Goal: Check status

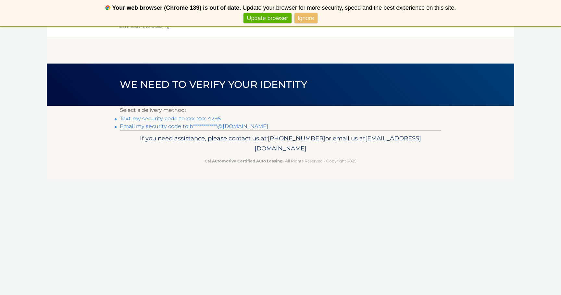
click at [196, 118] on link "Text my security code to xxx-xxx-4295" at bounding box center [170, 118] width 101 height 6
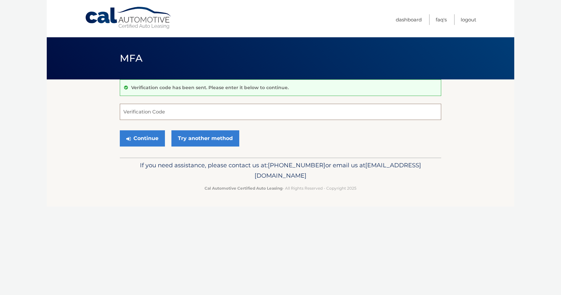
click at [194, 112] on input "Verification Code" at bounding box center [280, 112] width 321 height 16
type input "902069"
click at [139, 142] on button "Continue" at bounding box center [142, 138] width 45 height 16
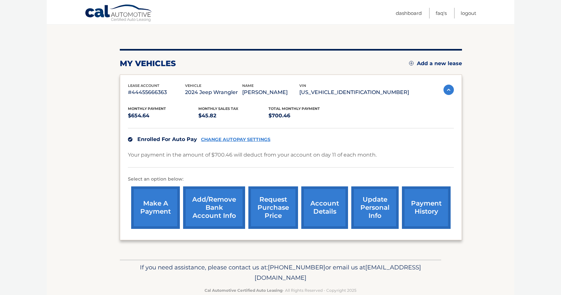
scroll to position [64, 0]
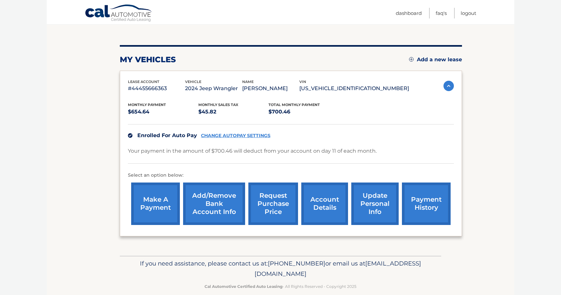
click at [276, 213] on link "request purchase price" at bounding box center [273, 204] width 50 height 42
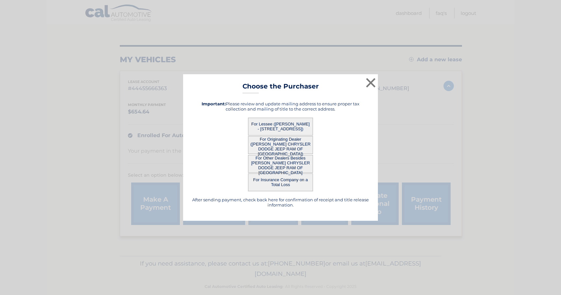
click at [289, 126] on button "For Lessee (BIAGIO LAZARIC - 618 WINDWARD CIR N, , BOYNTON BEACH, FL 33435)" at bounding box center [280, 127] width 65 height 18
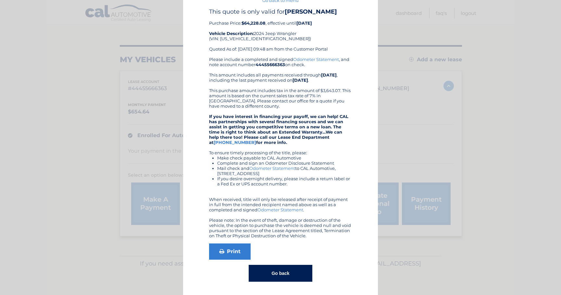
scroll to position [0, 0]
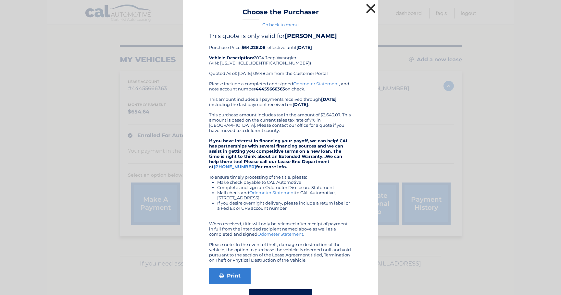
click at [372, 8] on button "×" at bounding box center [370, 8] width 13 height 13
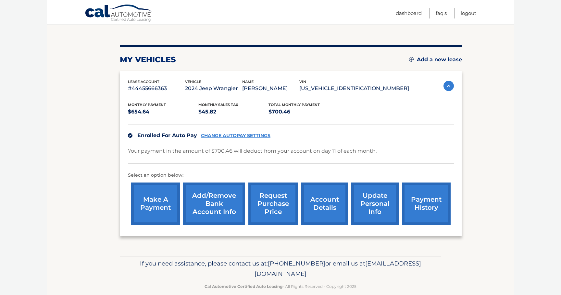
click at [324, 208] on link "account details" at bounding box center [324, 204] width 47 height 42
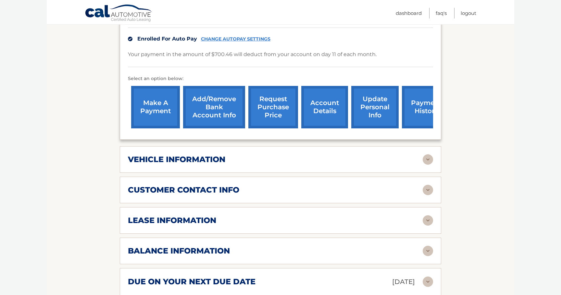
scroll to position [180, 0]
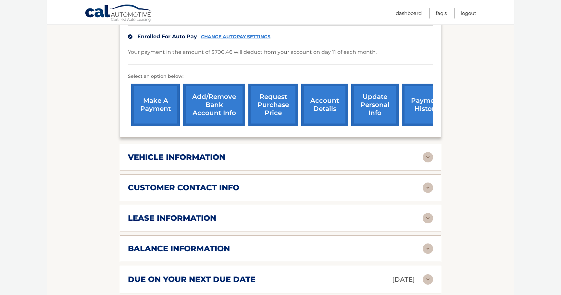
click at [168, 213] on h2 "lease information" at bounding box center [172, 218] width 88 height 10
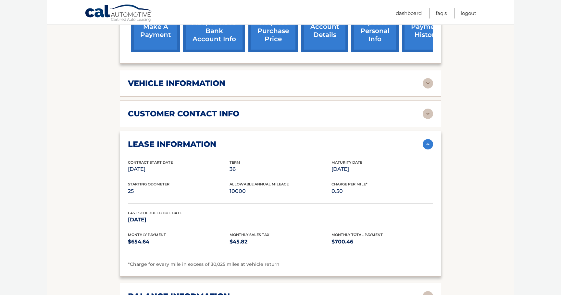
scroll to position [256, 0]
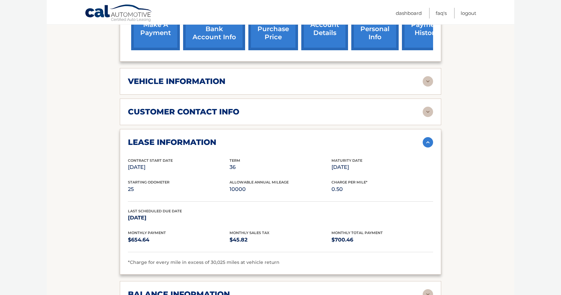
drag, startPoint x: 129, startPoint y: 209, endPoint x: 164, endPoint y: 210, distance: 35.1
click at [164, 213] on p "Dec 11, 2026" at bounding box center [179, 217] width 102 height 9
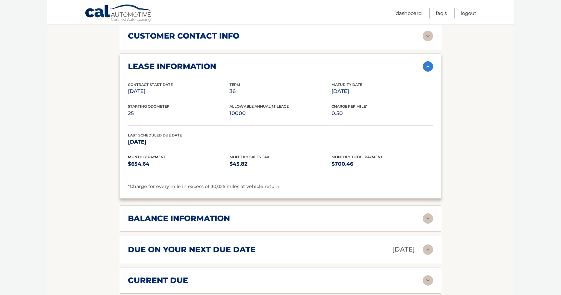
scroll to position [338, 0]
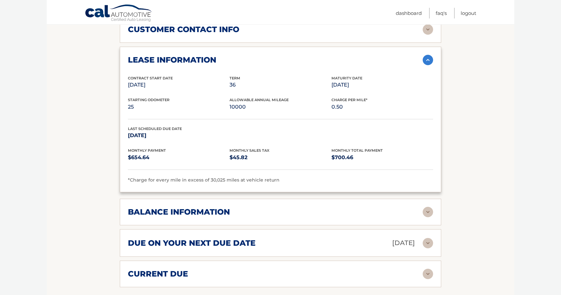
click at [177, 207] on h2 "balance information" at bounding box center [179, 212] width 102 height 10
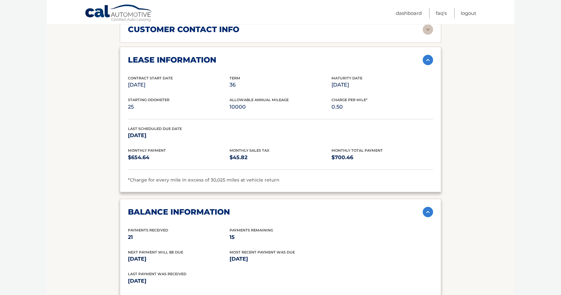
click at [110, 200] on section "Account Details | #44455666363 Back to Dashboard Manage Your Lease lease accoun…" at bounding box center [280, 123] width 467 height 764
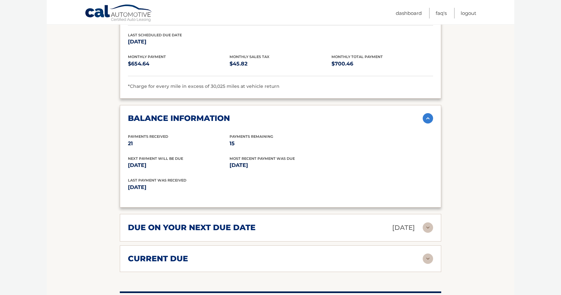
scroll to position [435, 0]
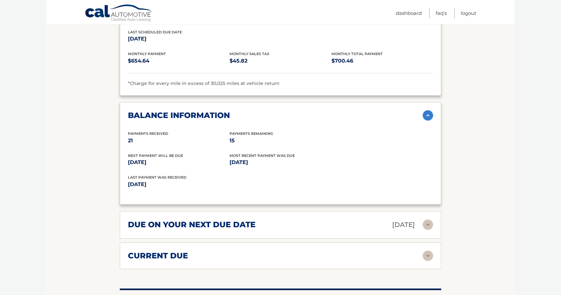
click at [158, 220] on h2 "due on your next due date" at bounding box center [191, 225] width 127 height 10
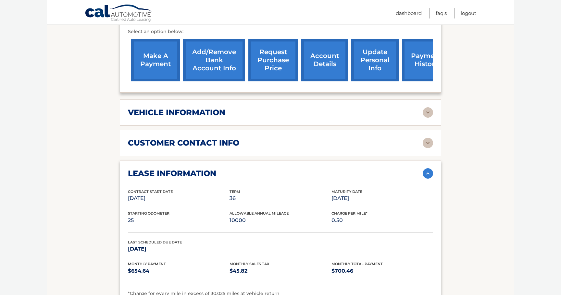
scroll to position [0, 0]
